Goal: Transaction & Acquisition: Obtain resource

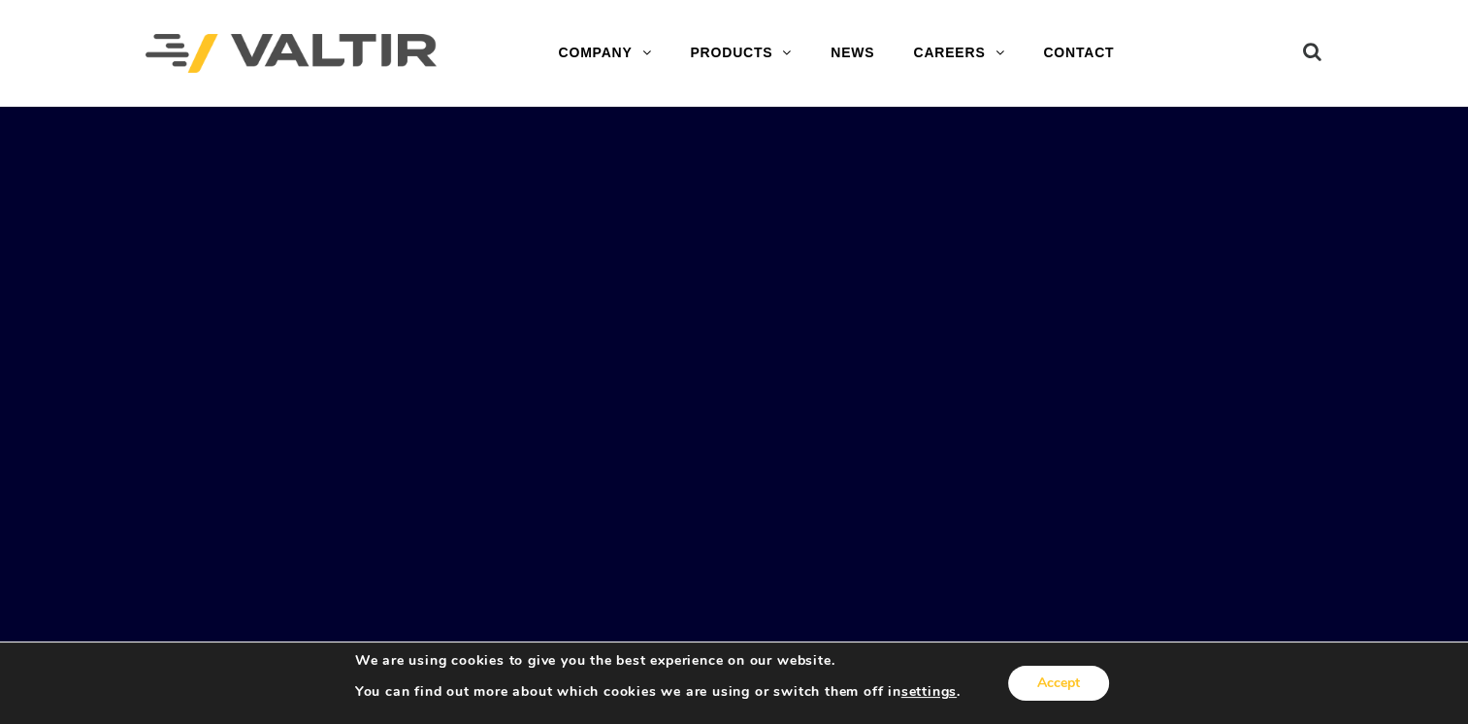
click at [1082, 680] on button "Accept" at bounding box center [1058, 682] width 101 height 35
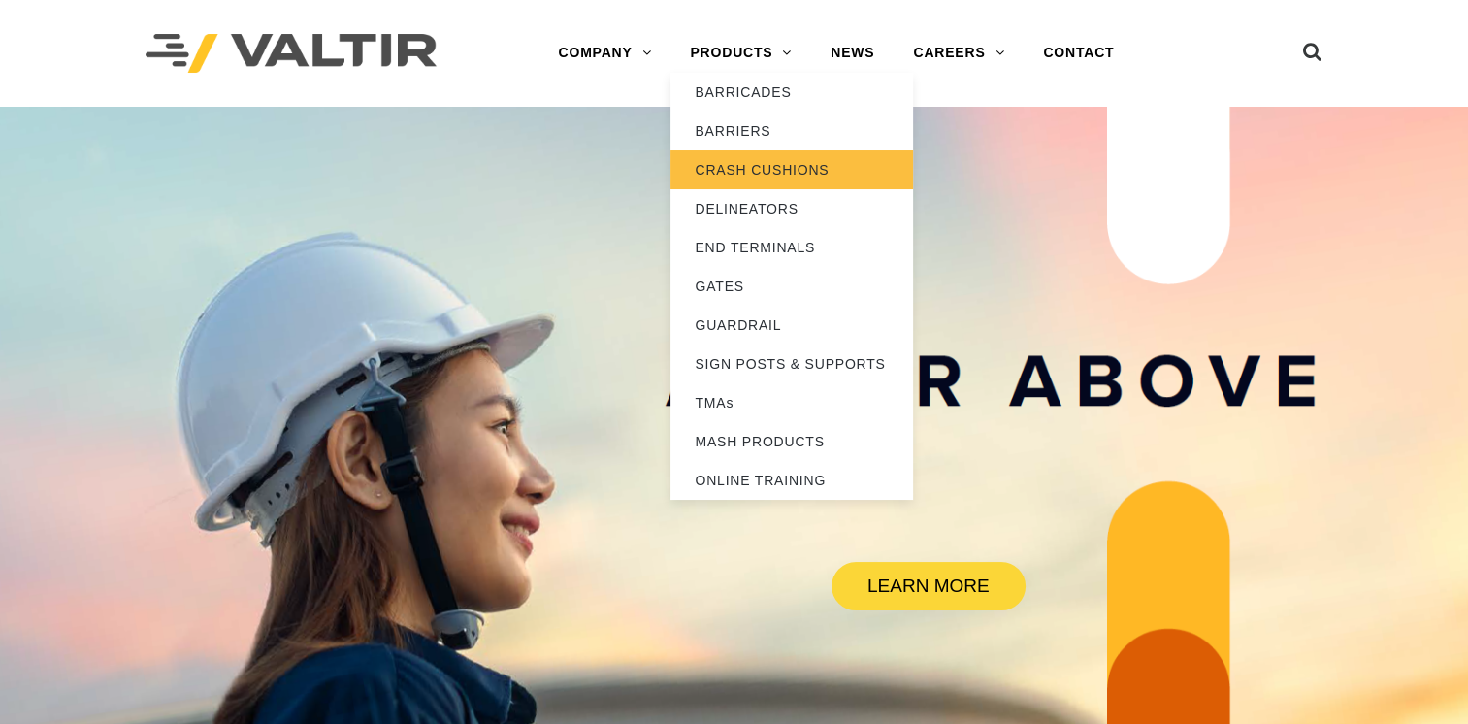
click at [763, 176] on link "CRASH CUSHIONS" at bounding box center [791, 169] width 242 height 39
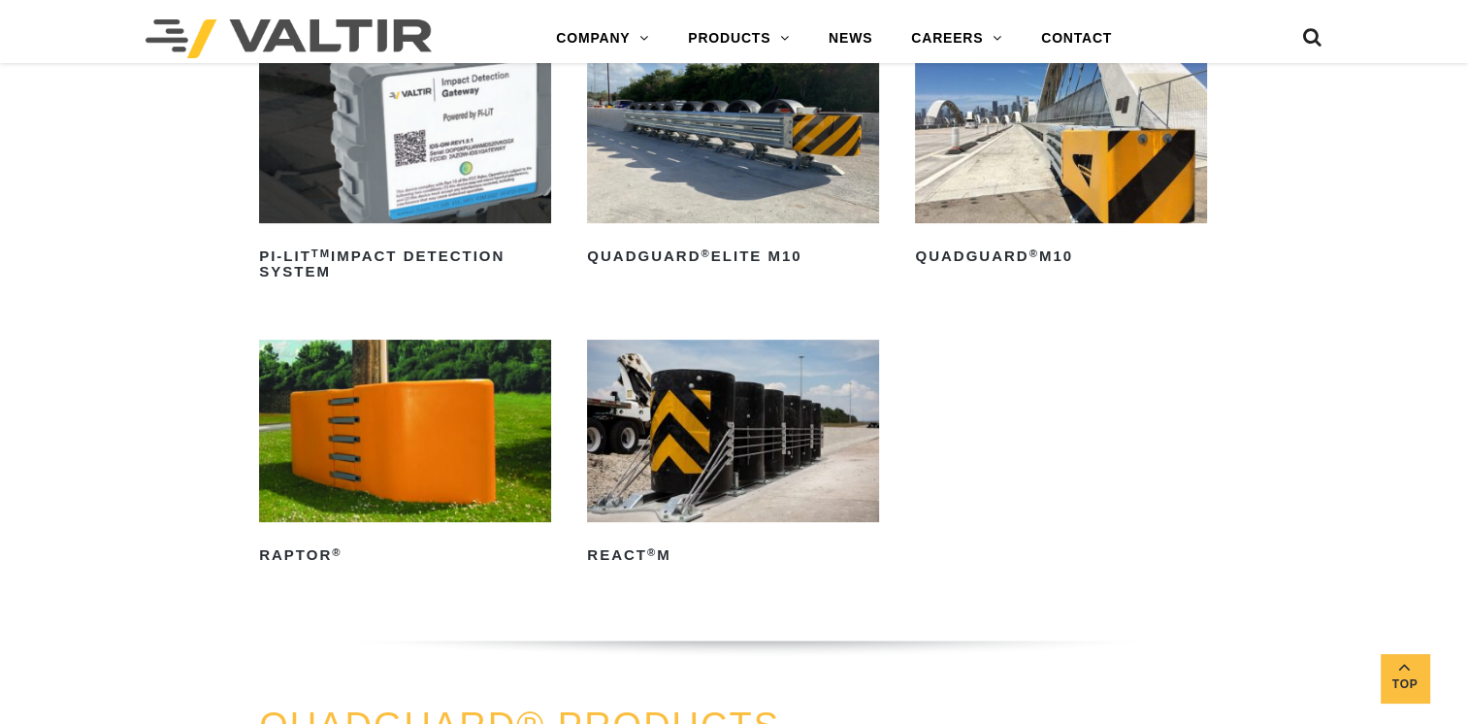
scroll to position [582, 0]
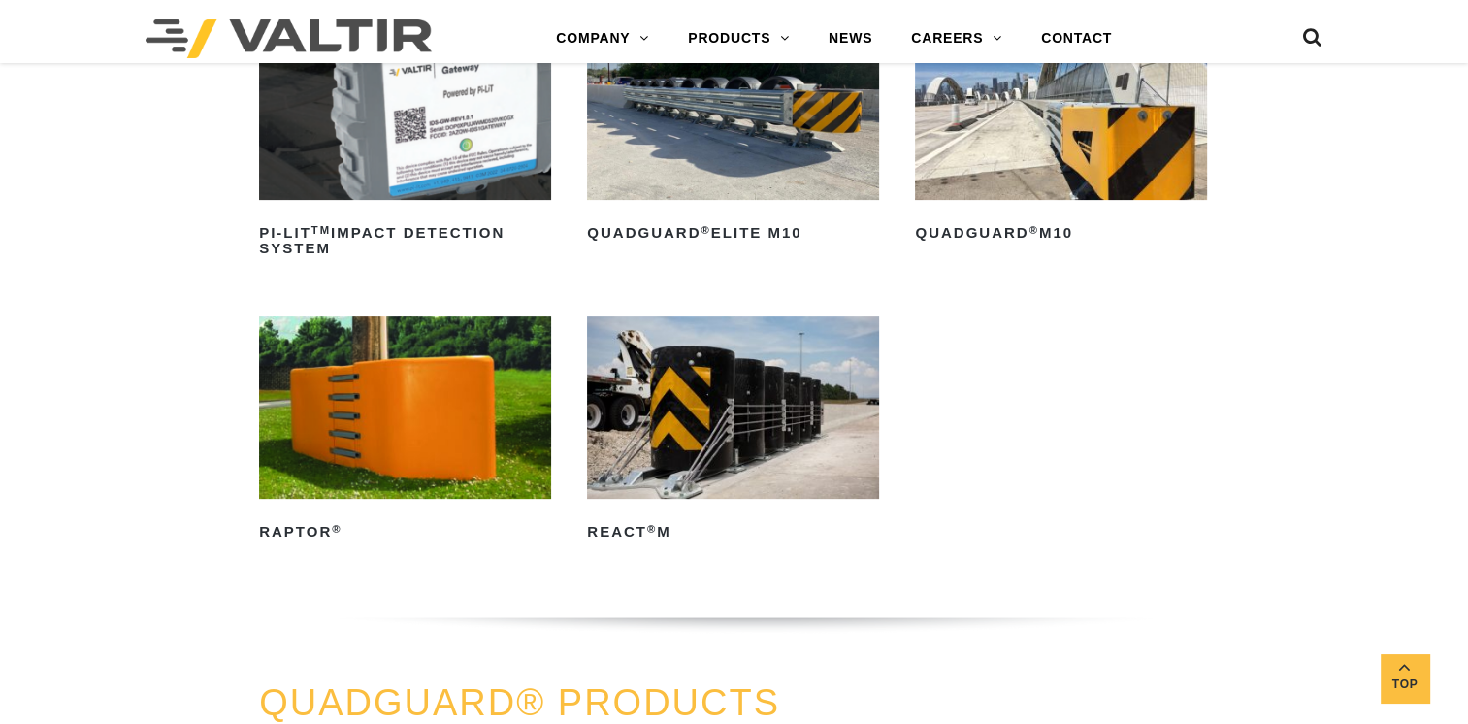
click at [725, 409] on img at bounding box center [733, 407] width 292 height 182
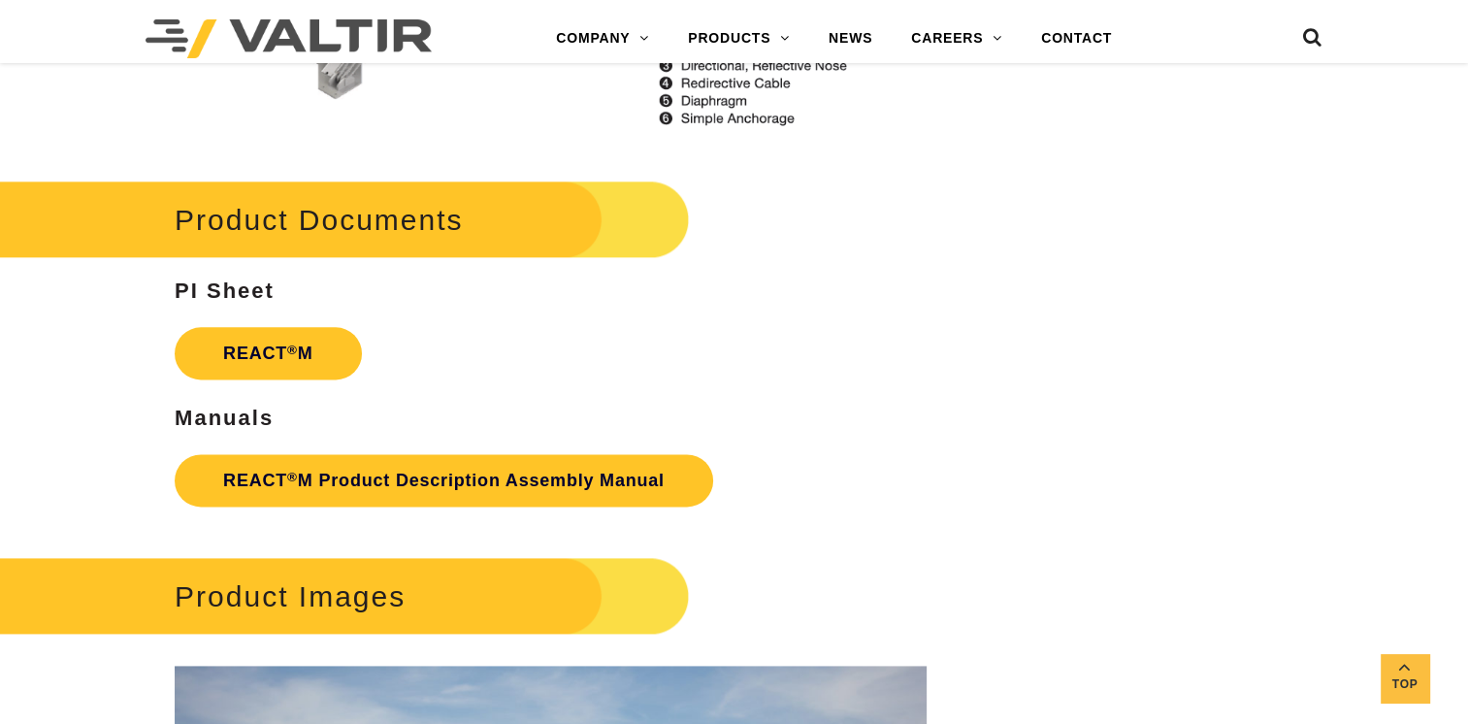
scroll to position [2351, 0]
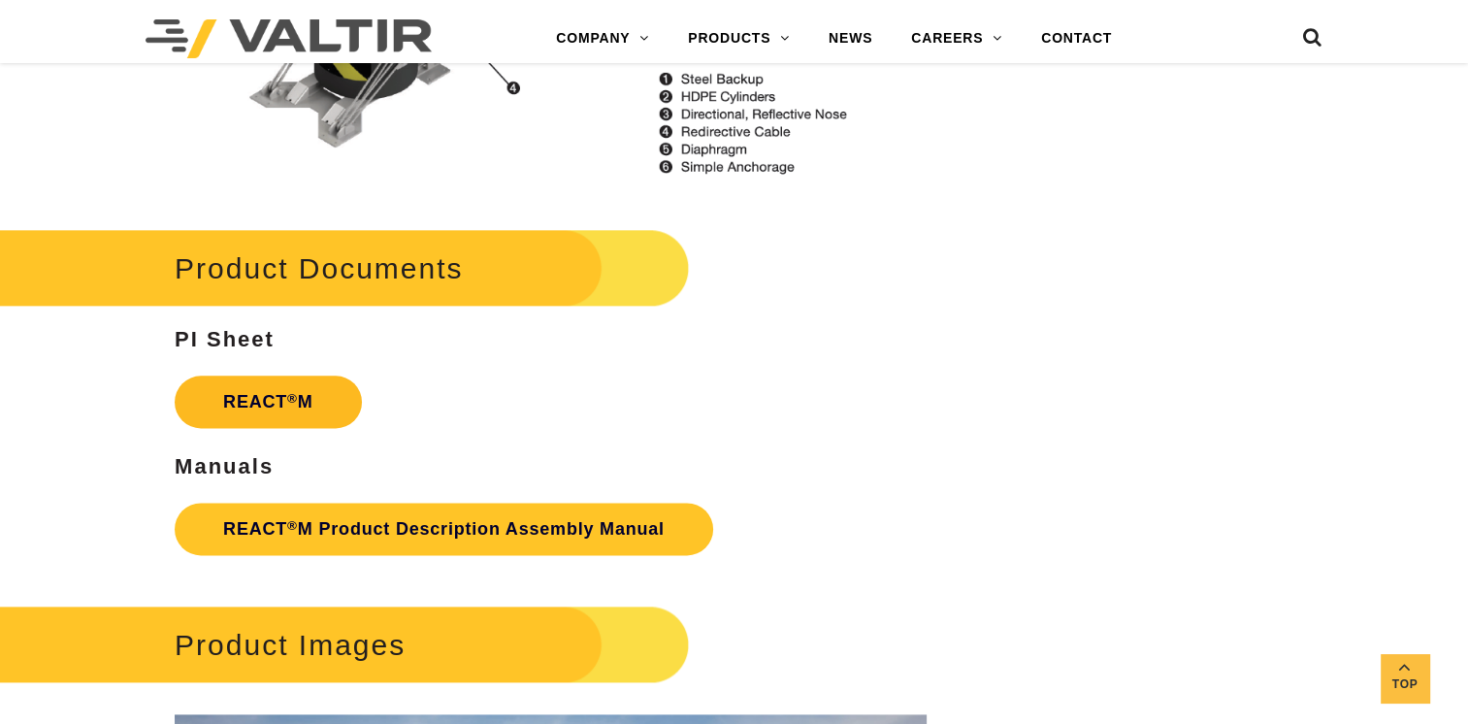
click at [303, 394] on strong "REACT ® M" at bounding box center [268, 401] width 90 height 19
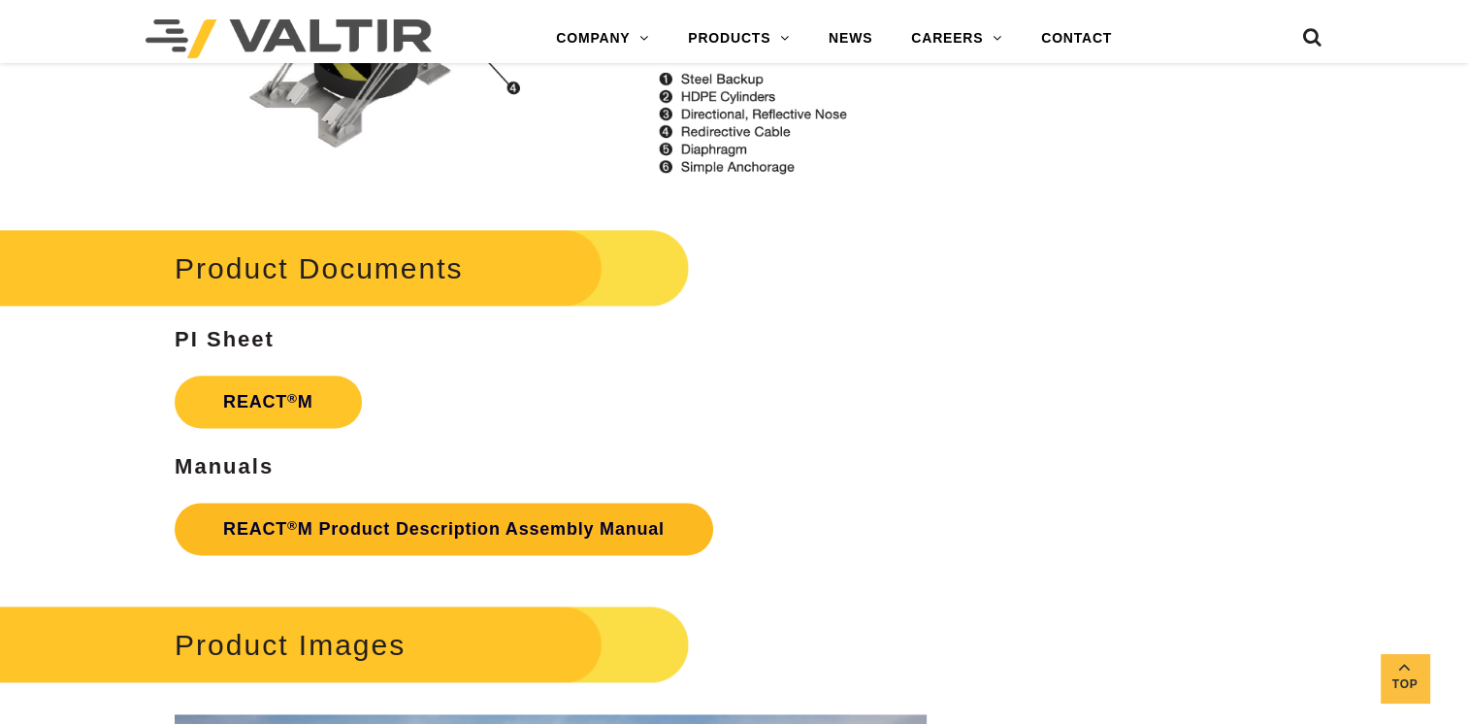
click at [486, 522] on link "REACT ® M Product Description Assembly Manual" at bounding box center [444, 528] width 538 height 52
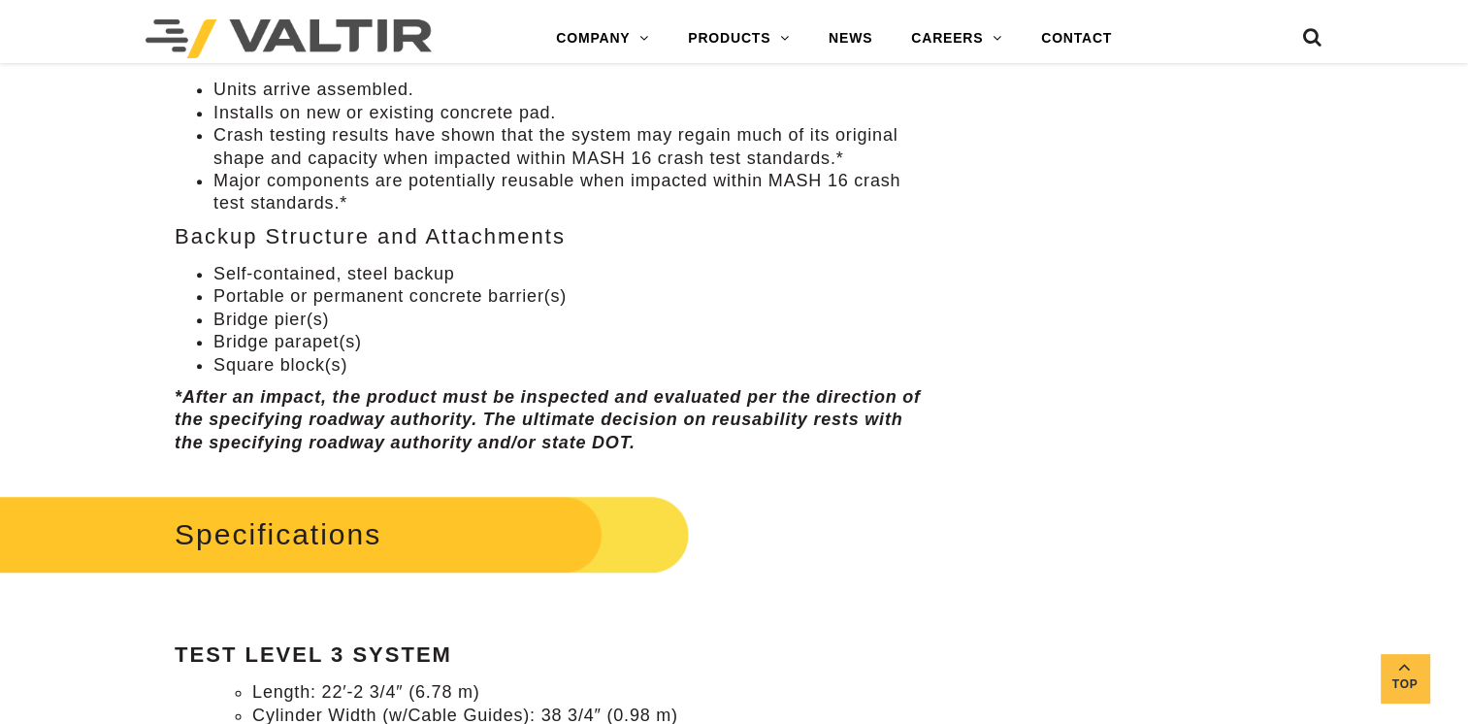
scroll to position [1187, 0]
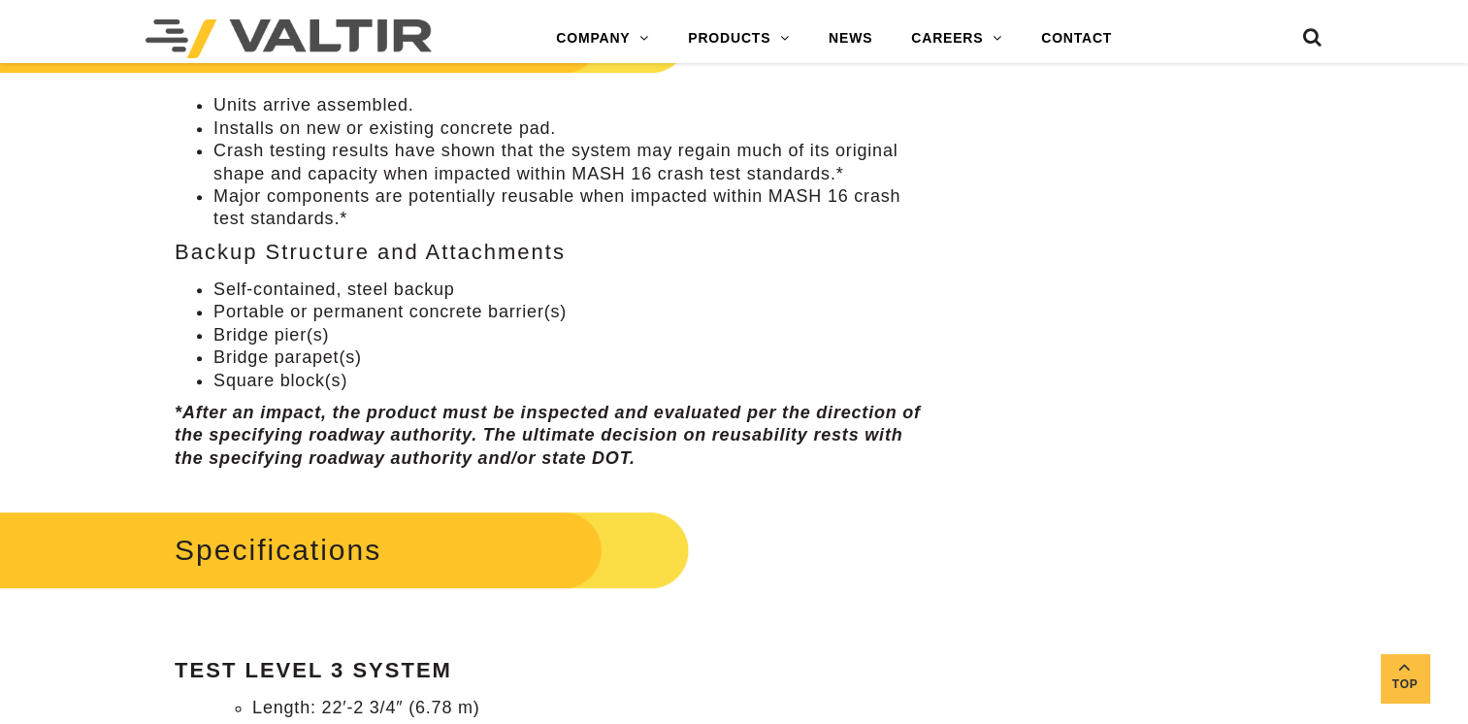
click at [375, 549] on h2 "Specifications" at bounding box center [321, 549] width 734 height 90
click at [331, 550] on h2 "Specifications" at bounding box center [321, 549] width 734 height 90
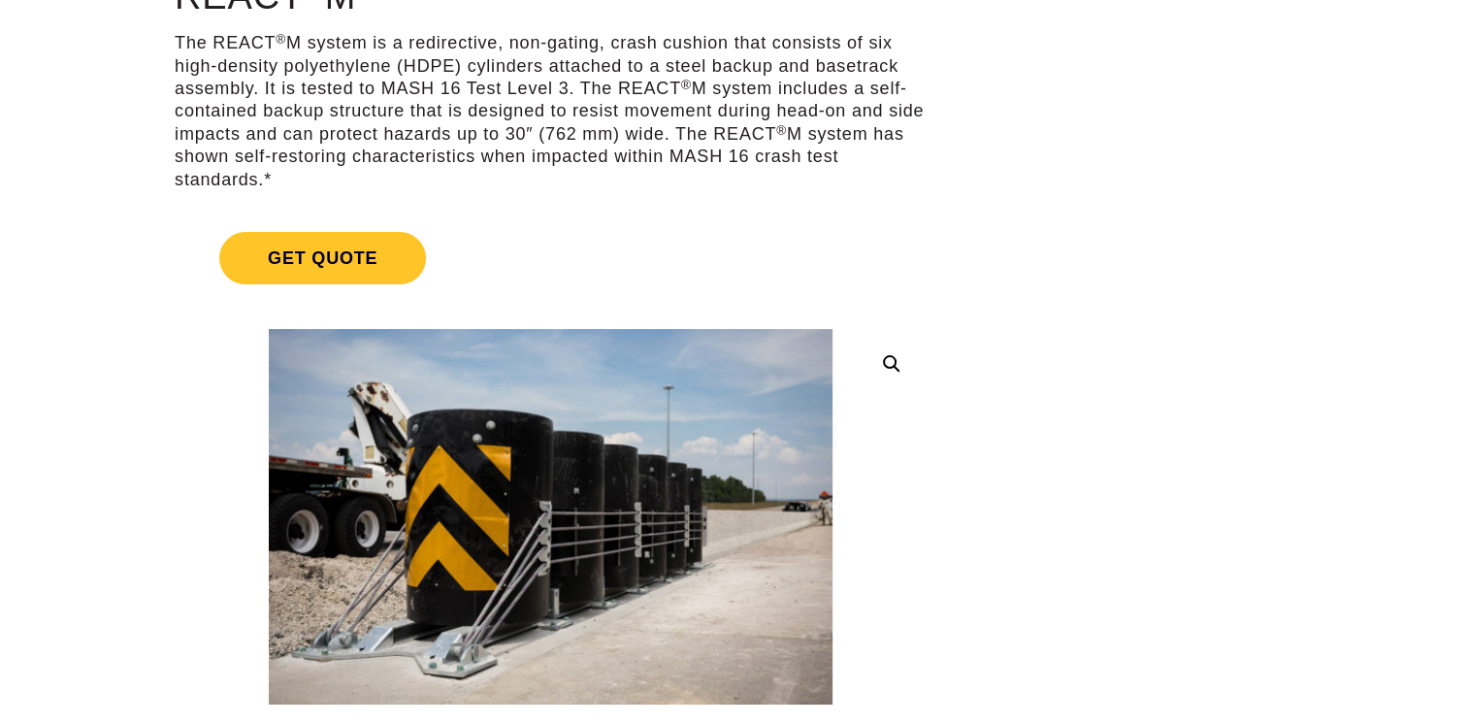
scroll to position [194, 0]
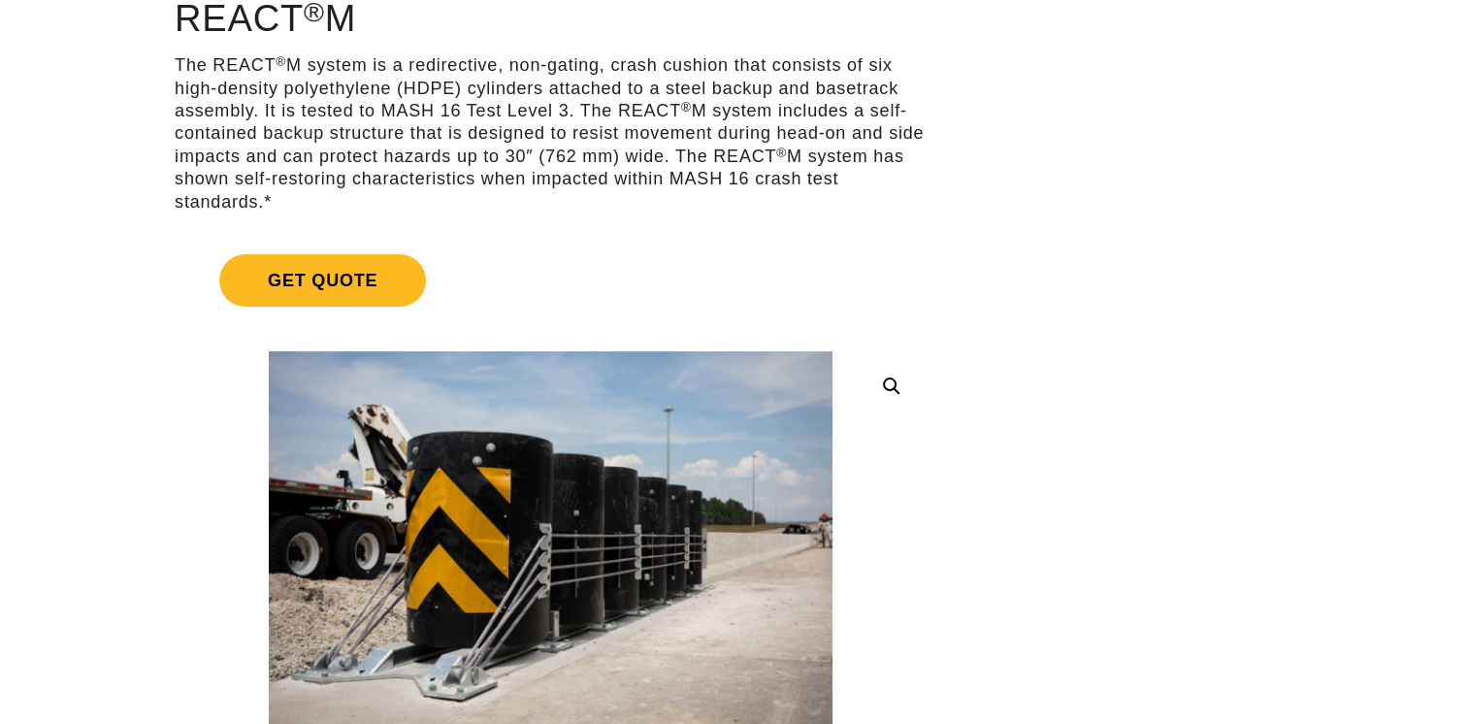
click at [368, 291] on span "Get Quote" at bounding box center [322, 280] width 207 height 52
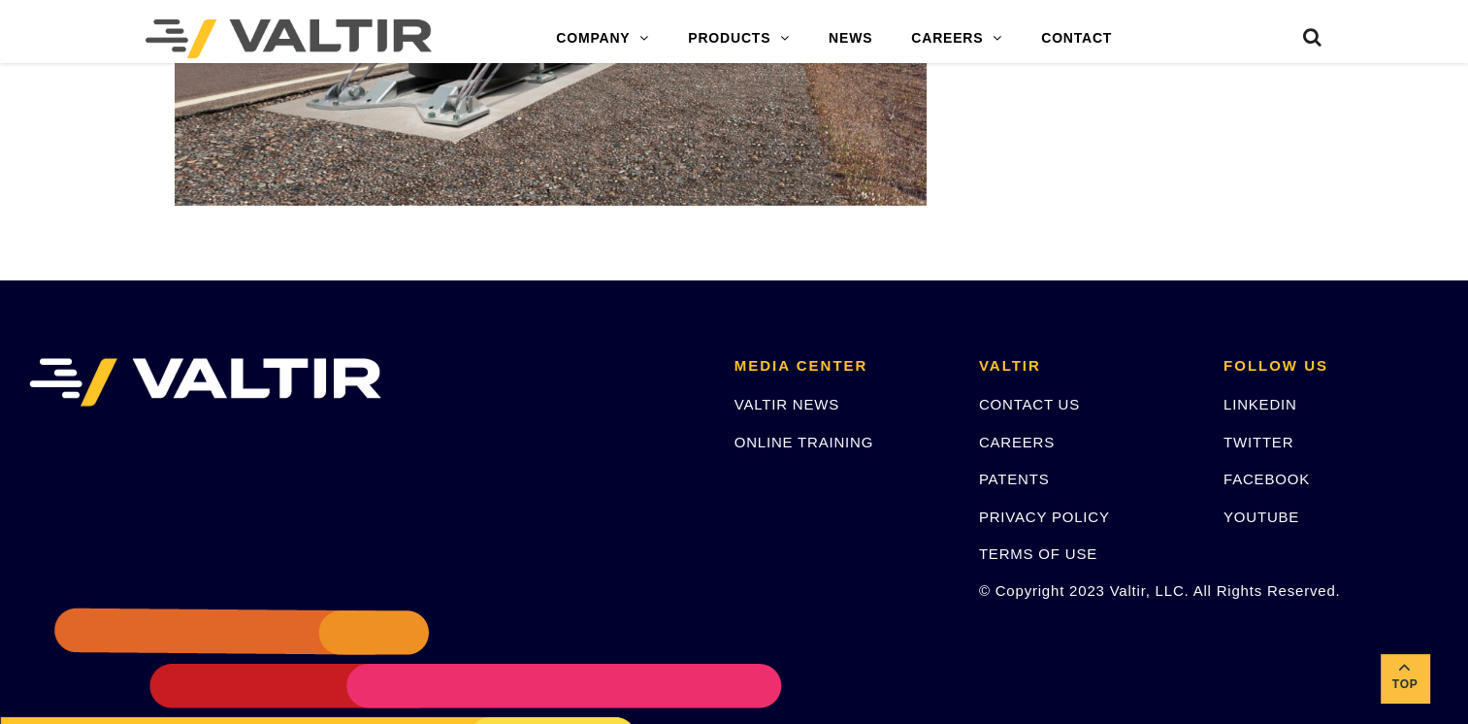
scroll to position [6601, 0]
